Goal: Transaction & Acquisition: Purchase product/service

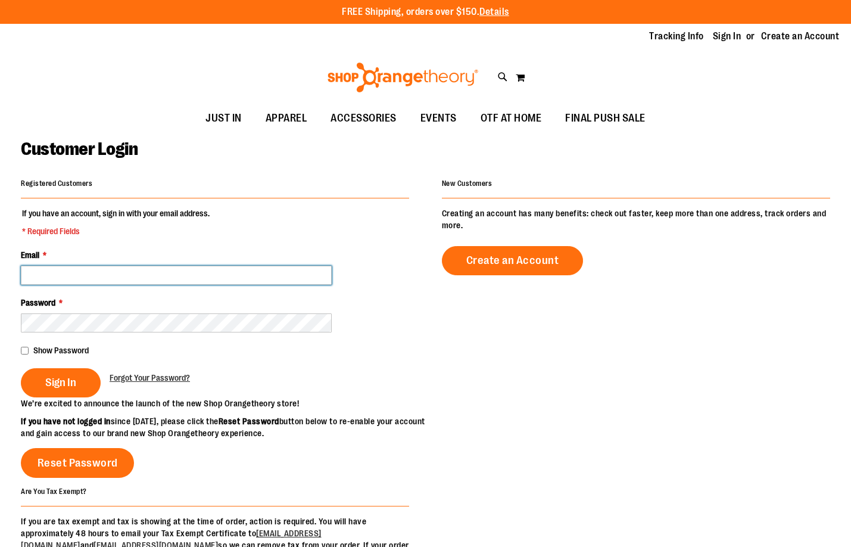
click at [116, 277] on input "Email *" at bounding box center [176, 275] width 311 height 19
click at [98, 278] on input "****" at bounding box center [176, 275] width 311 height 19
type input "**********"
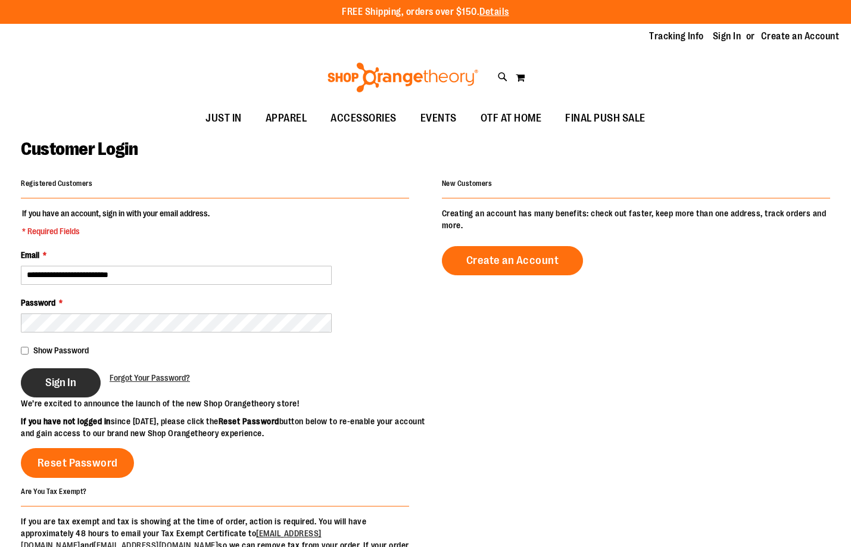
click at [86, 389] on button "Sign In" at bounding box center [61, 382] width 80 height 29
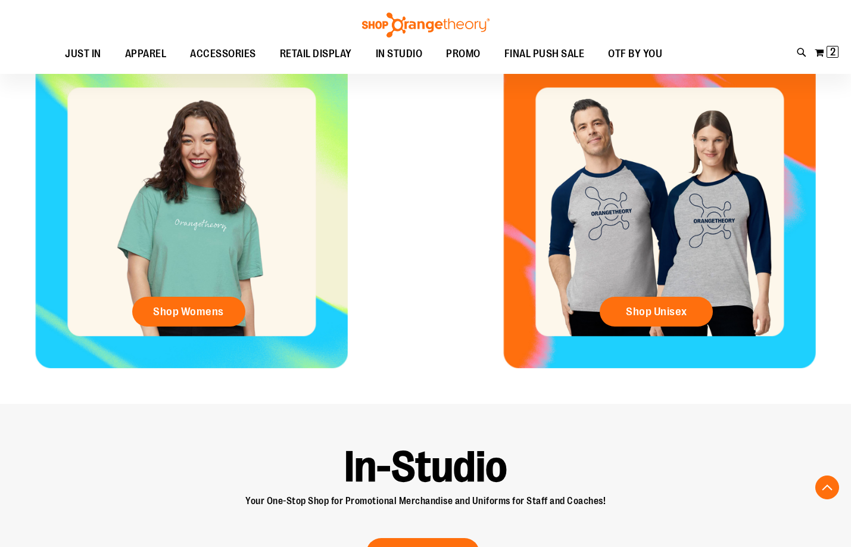
scroll to position [476, 0]
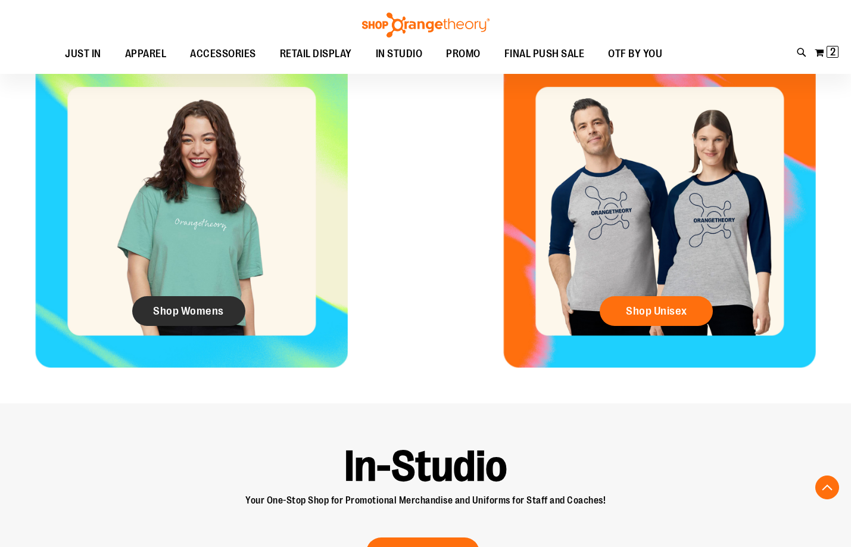
click at [183, 326] on link "Shop Womens" at bounding box center [188, 311] width 113 height 30
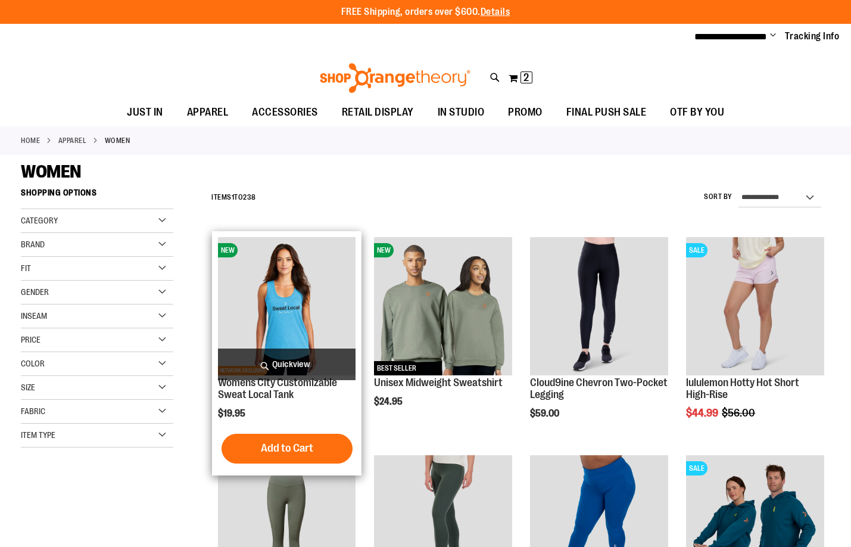
click at [339, 328] on img "product" at bounding box center [287, 306] width 138 height 138
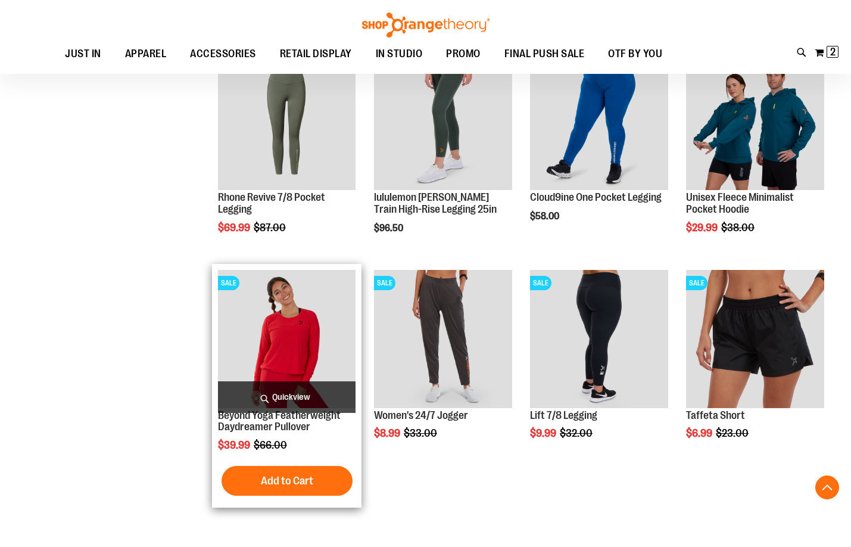
scroll to position [357, 0]
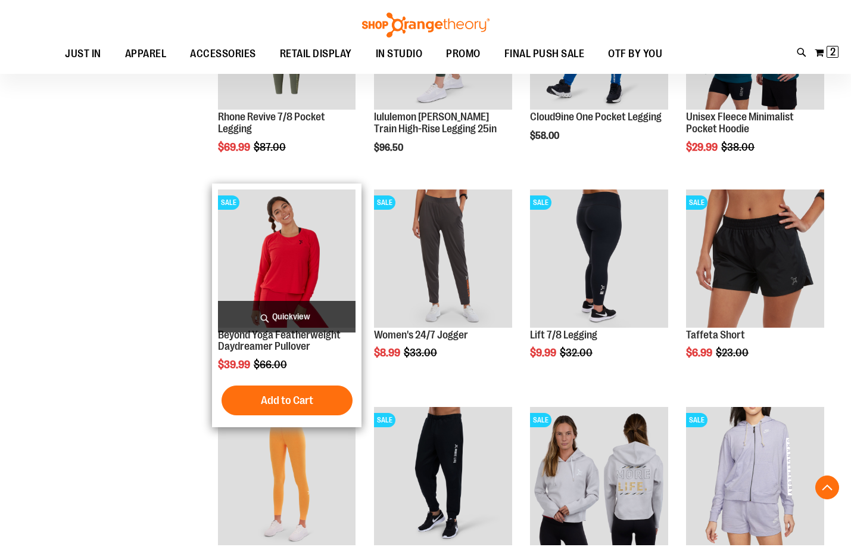
click at [323, 354] on div "Beyond Yoga Featherweight Daydreamer Pullover $39.99 Regular Price $66.00 Quick…" at bounding box center [287, 305] width 138 height 232
click at [302, 336] on link "Beyond Yoga Featherweight Daydreamer Pullover" at bounding box center [279, 341] width 123 height 24
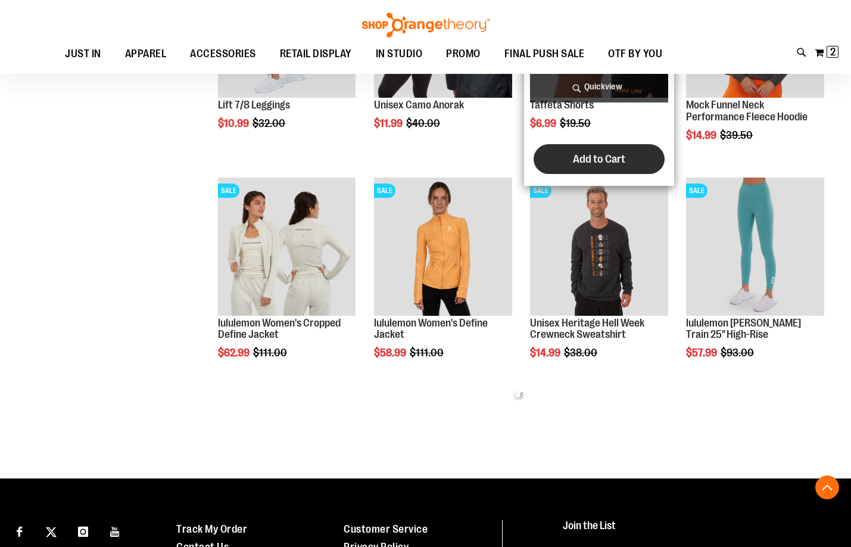
scroll to position [357, 0]
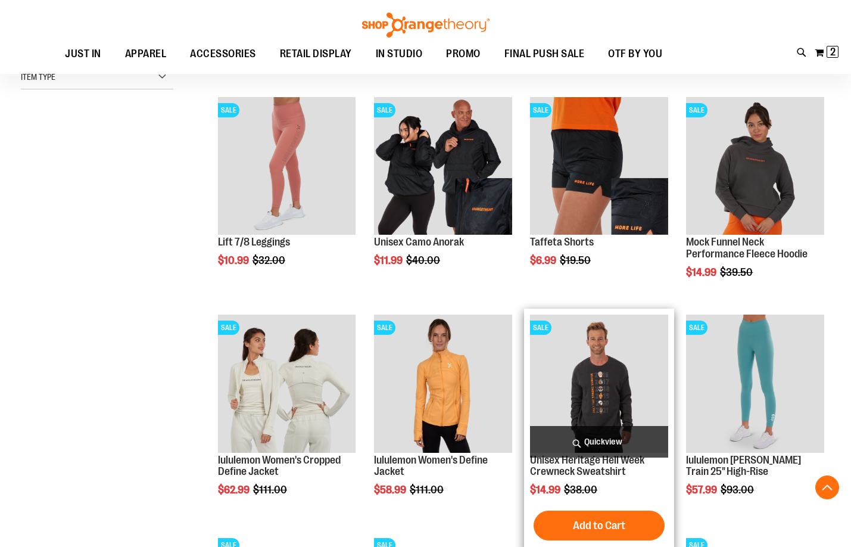
click at [612, 398] on img "product" at bounding box center [599, 383] width 138 height 138
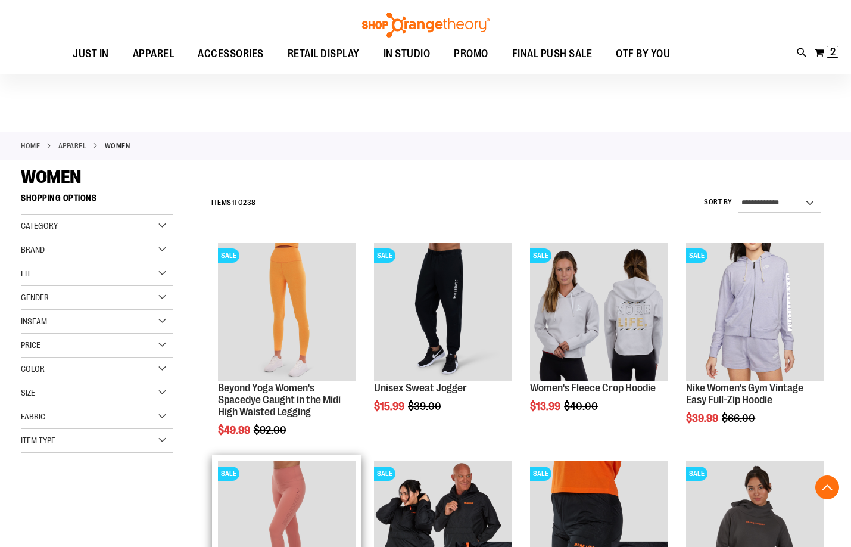
scroll to position [232, 0]
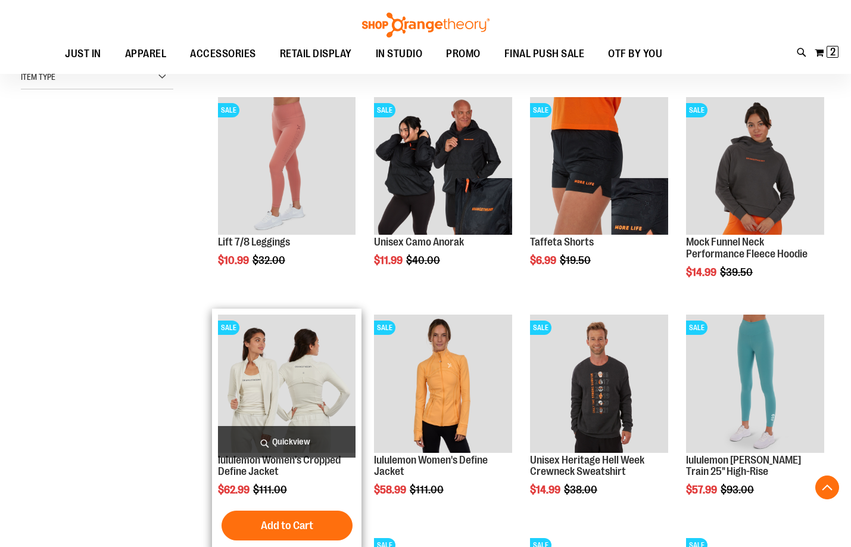
click at [277, 383] on img "product" at bounding box center [287, 383] width 138 height 138
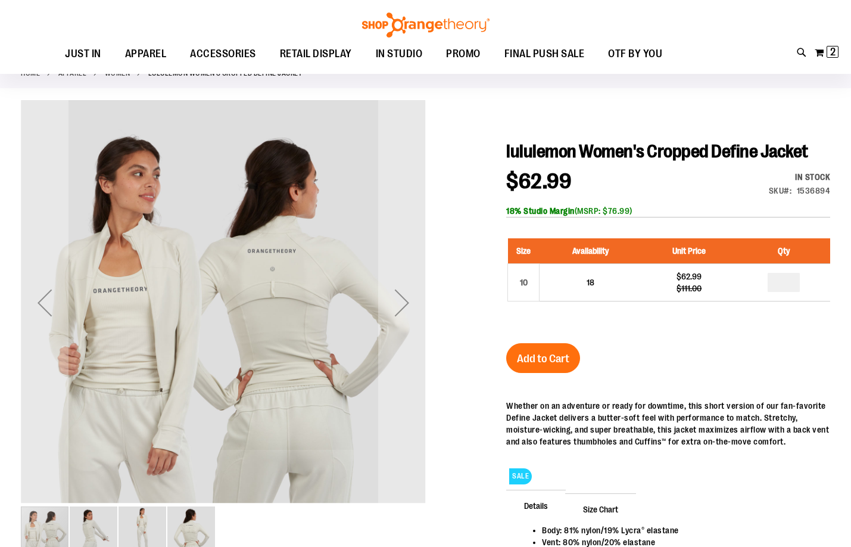
scroll to position [118, 0]
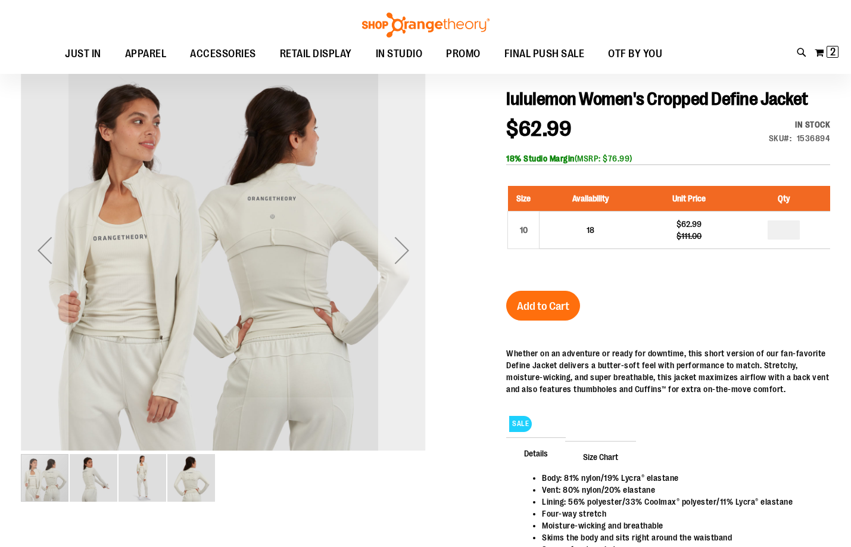
click at [404, 281] on div "Next" at bounding box center [402, 250] width 48 height 405
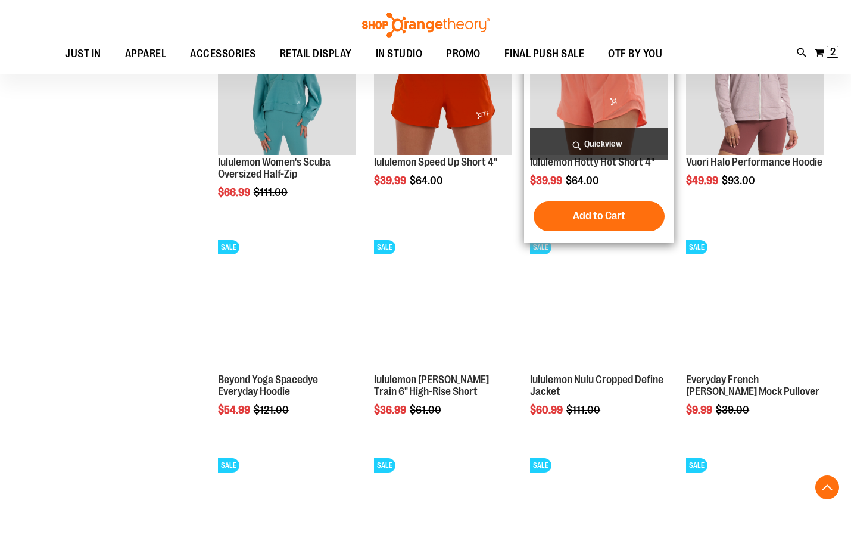
scroll to position [767, 0]
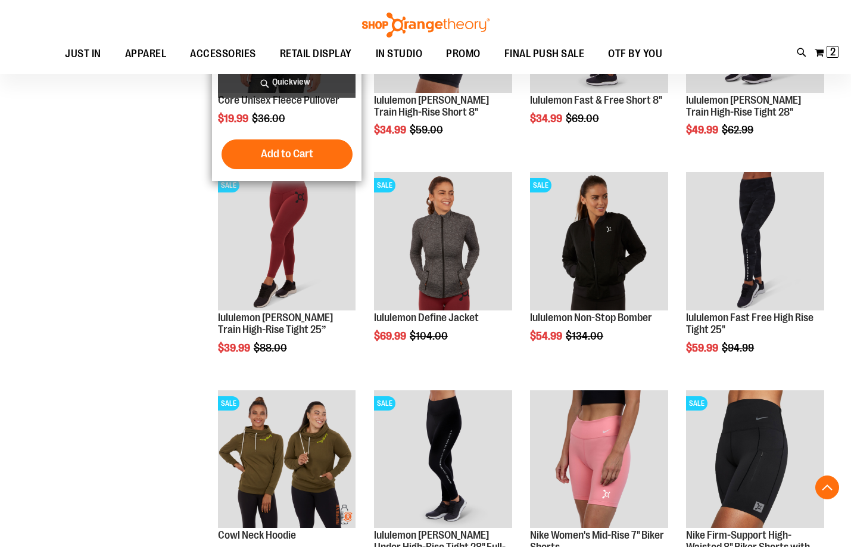
scroll to position [1482, 0]
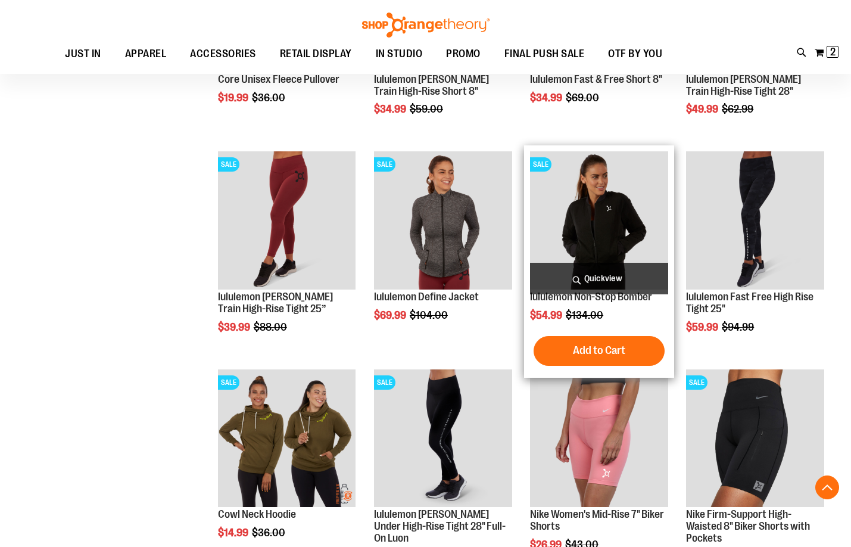
click at [592, 242] on img "product" at bounding box center [599, 220] width 138 height 138
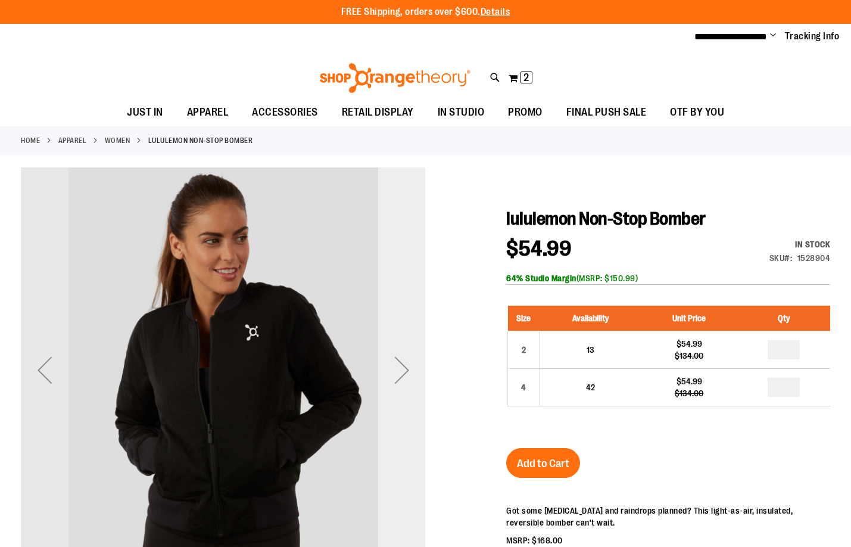
click at [380, 346] on div "Next" at bounding box center [402, 370] width 48 height 48
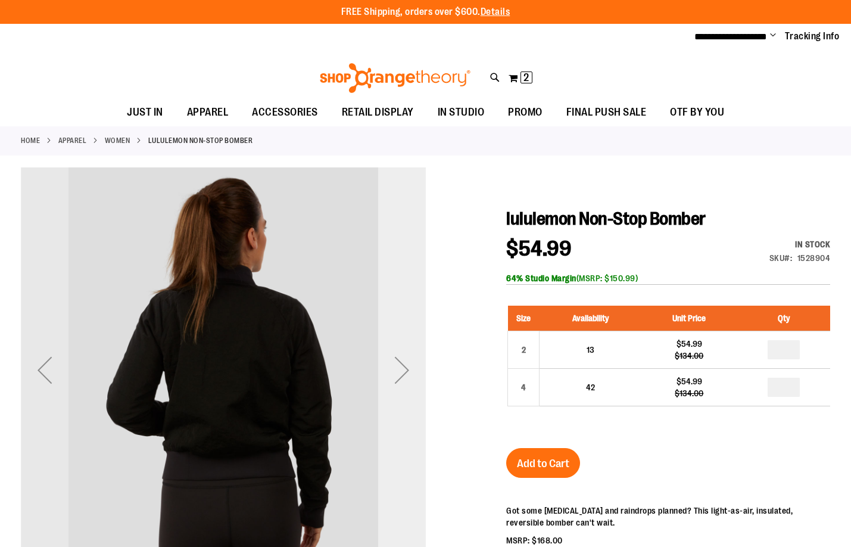
click at [380, 346] on div "Next" at bounding box center [402, 370] width 48 height 48
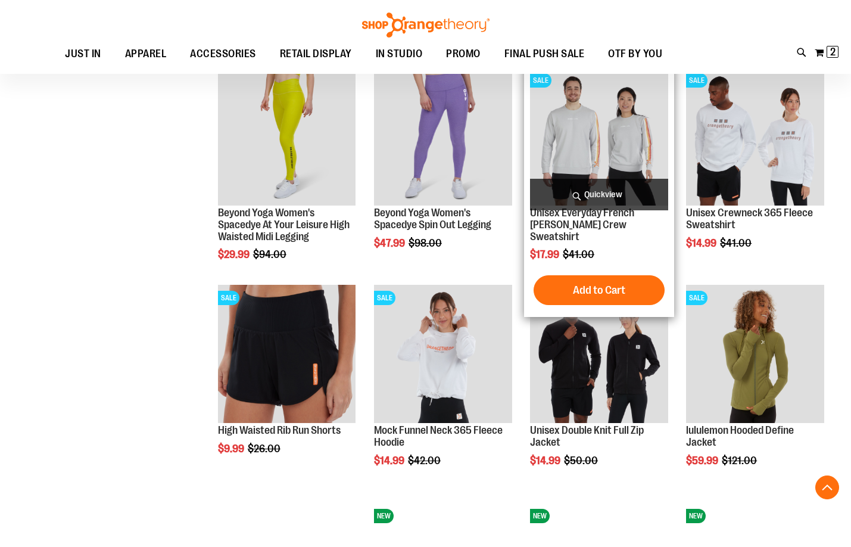
scroll to position [774, 0]
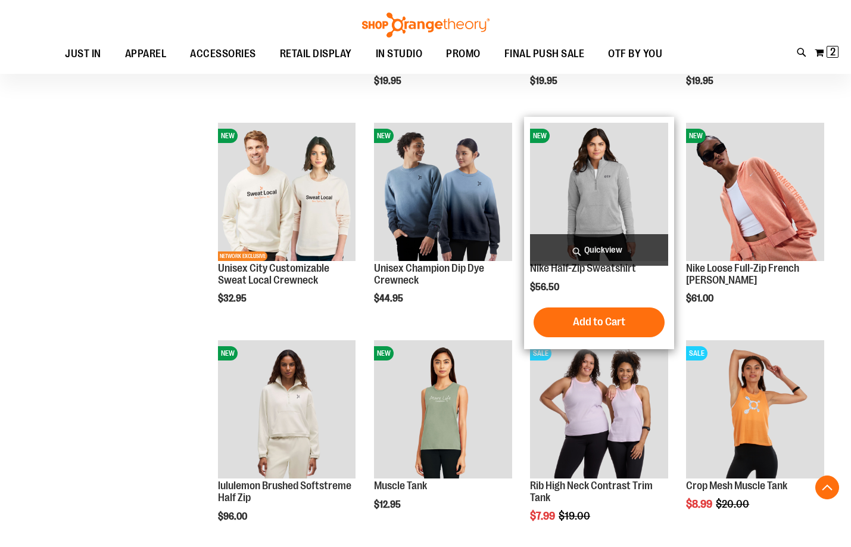
scroll to position [1369, 0]
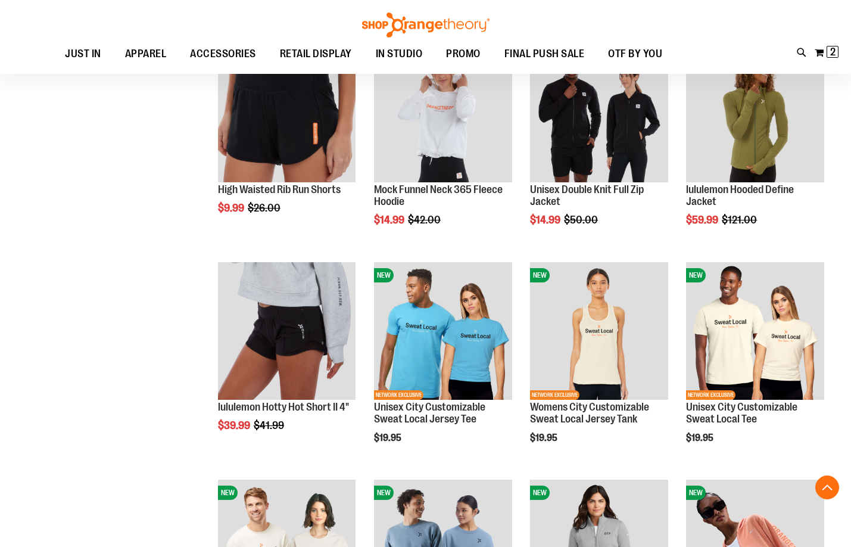
scroll to position [774, 0]
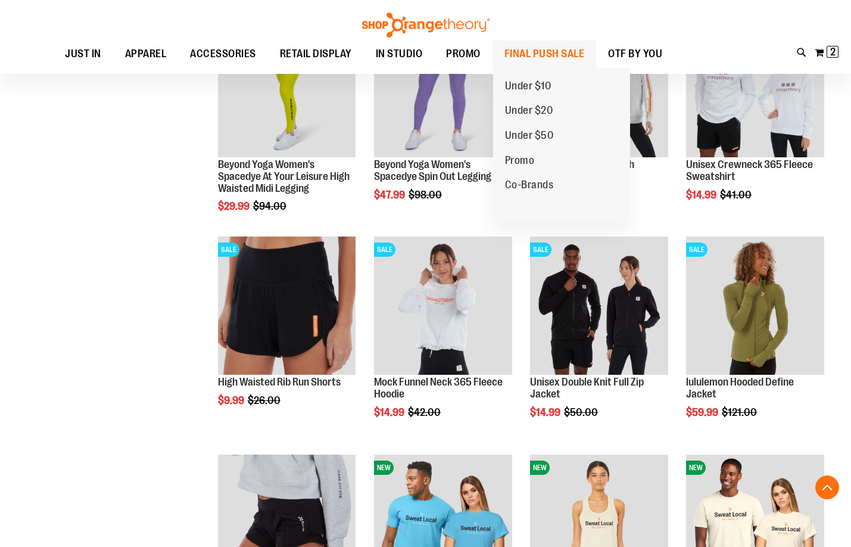
click at [547, 48] on span "FINAL PUSH SALE" at bounding box center [544, 53] width 80 height 27
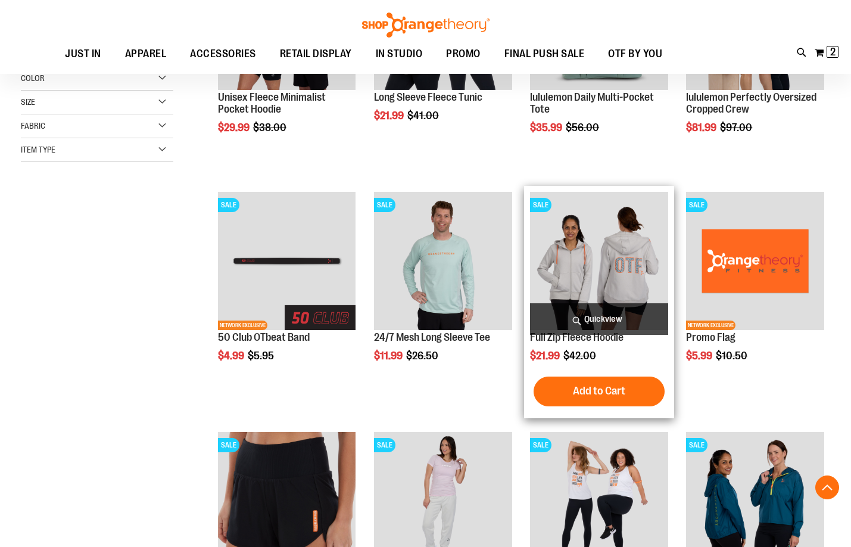
scroll to position [297, 0]
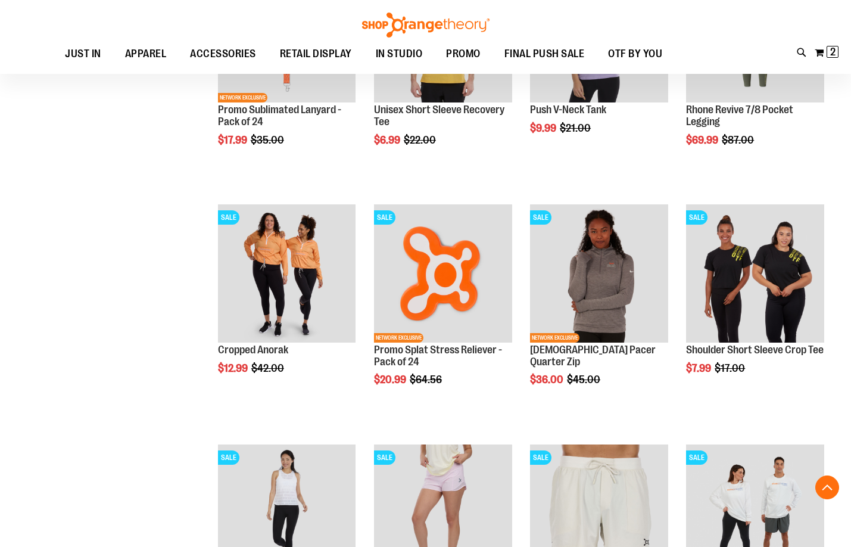
scroll to position [1012, 0]
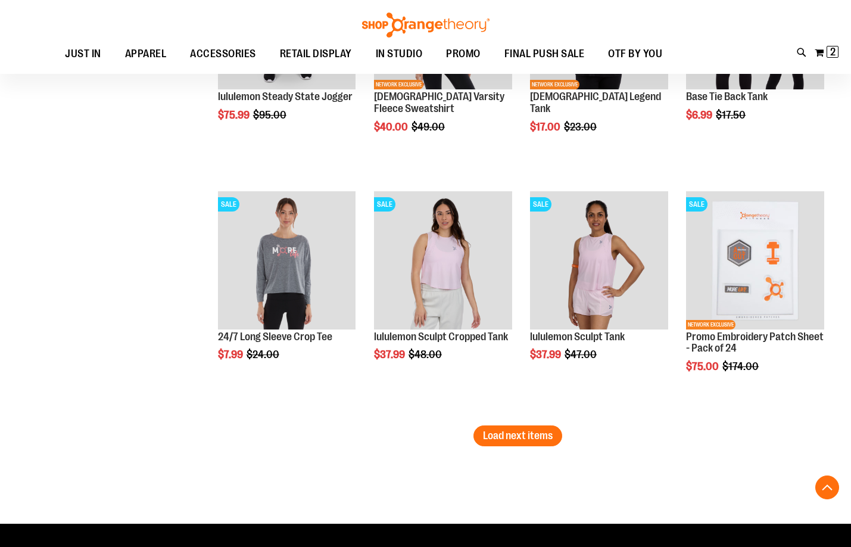
scroll to position [1964, 0]
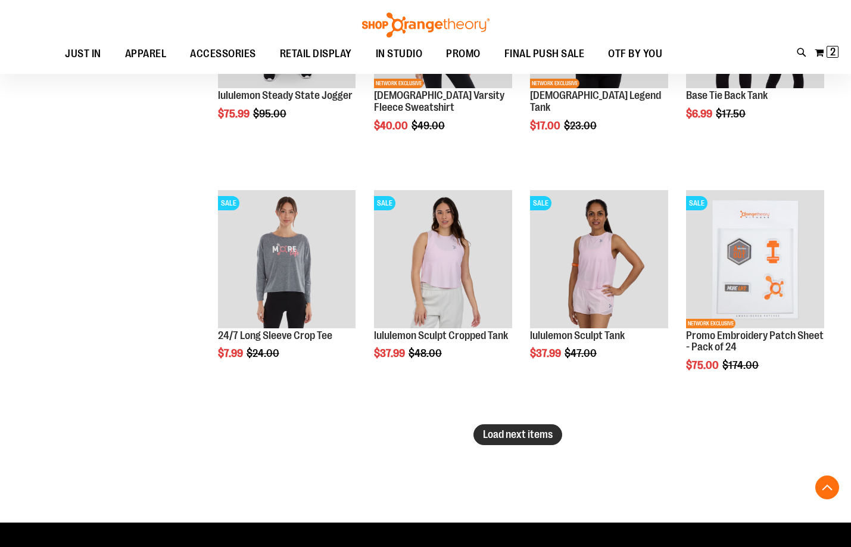
click at [524, 435] on span "Load next items" at bounding box center [518, 434] width 70 height 12
